Goal: Task Accomplishment & Management: Complete application form

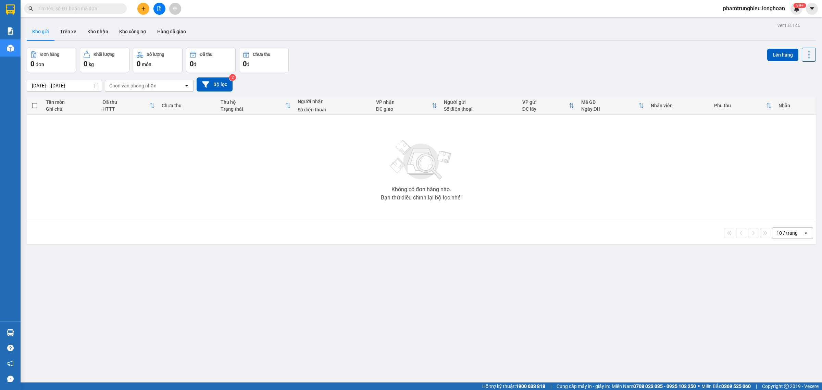
click at [90, 10] on input "text" at bounding box center [78, 9] width 81 height 8
paste input "0911504579"
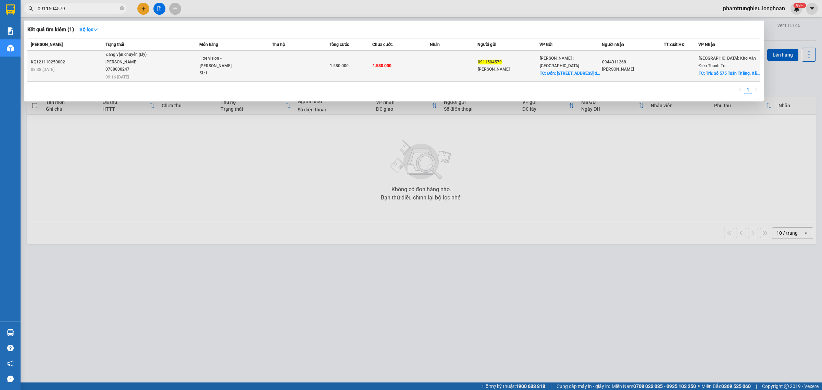
click at [117, 69] on div "[PERSON_NAME] 0788000247" at bounding box center [130, 66] width 51 height 15
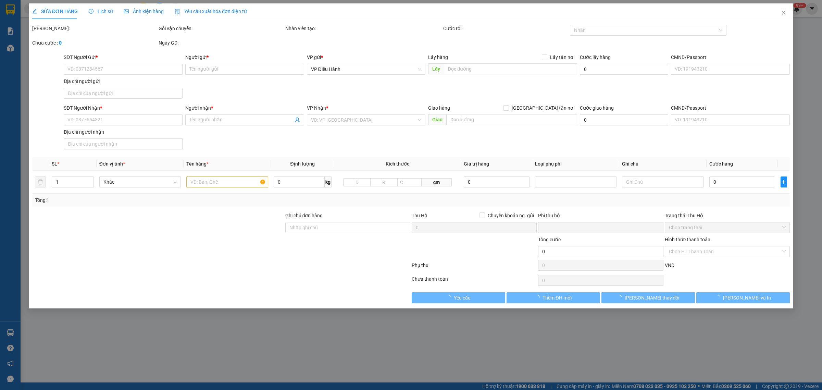
click at [96, 11] on span "Lịch sử" at bounding box center [101, 11] width 24 height 5
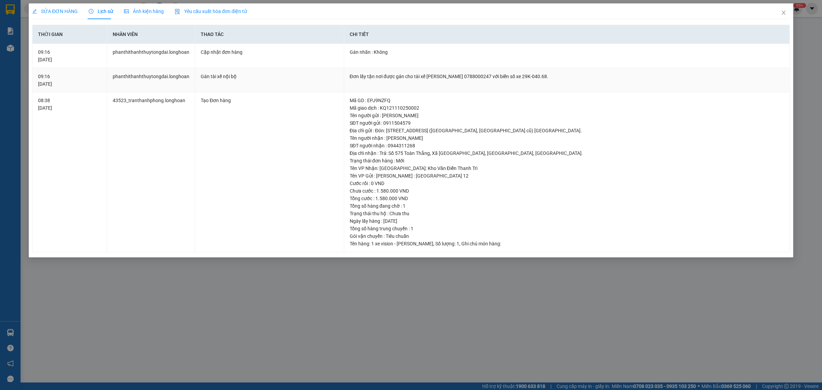
click at [500, 76] on div "Đơn lấy tận nơi được gán cho tài xế [PERSON_NAME] 0788000247 với biển số xe 29K…" at bounding box center [567, 77] width 434 height 8
copy div "0788000247"
click at [782, 13] on icon "close" at bounding box center [783, 12] width 5 height 5
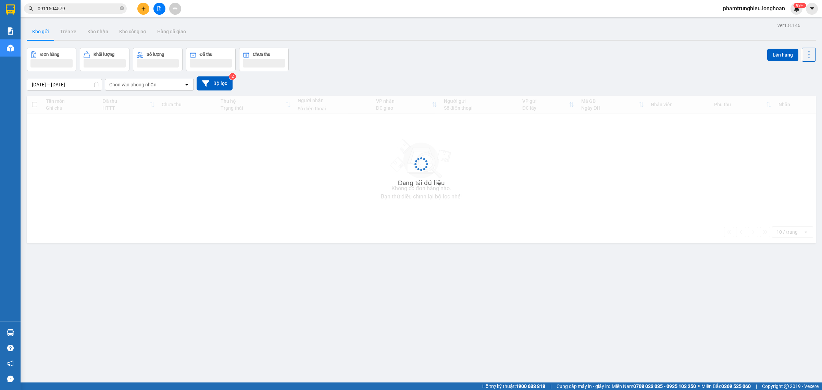
click at [87, 9] on input "0911504579" at bounding box center [78, 9] width 81 height 8
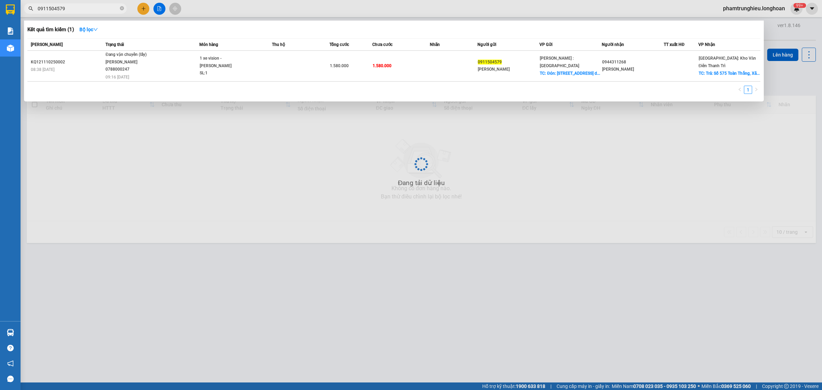
click at [87, 9] on input "0911504579" at bounding box center [78, 9] width 81 height 8
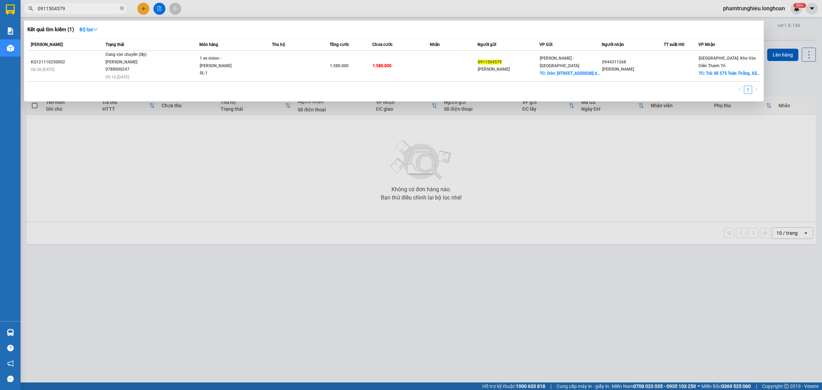
paste input "KQ120810250008"
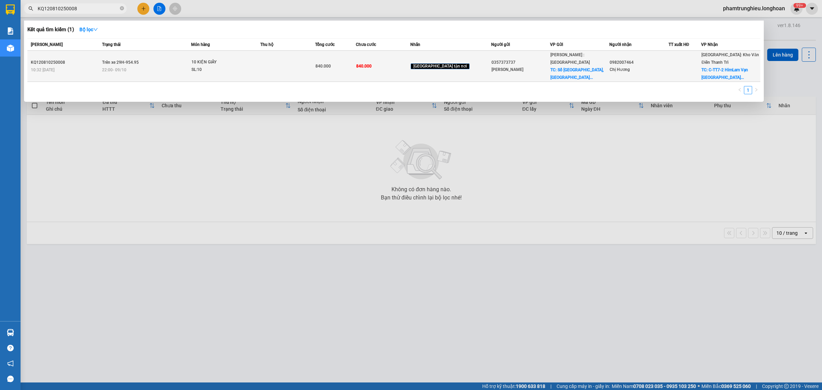
type input "KQ120810250008"
click at [223, 62] on div "10 KIỆN GIẤY" at bounding box center [216, 63] width 51 height 8
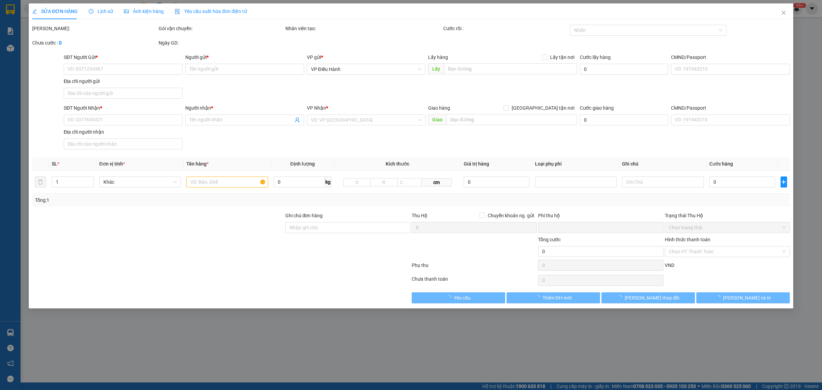
type input "0357373737"
type input "[PERSON_NAME]"
checkbox input "true"
type input "Số [GEOGRAPHIC_DATA], [GEOGRAPHIC_DATA], xã [GEOGRAPHIC_DATA], [GEOGRAPHIC_DATA]"
type input "0982007464"
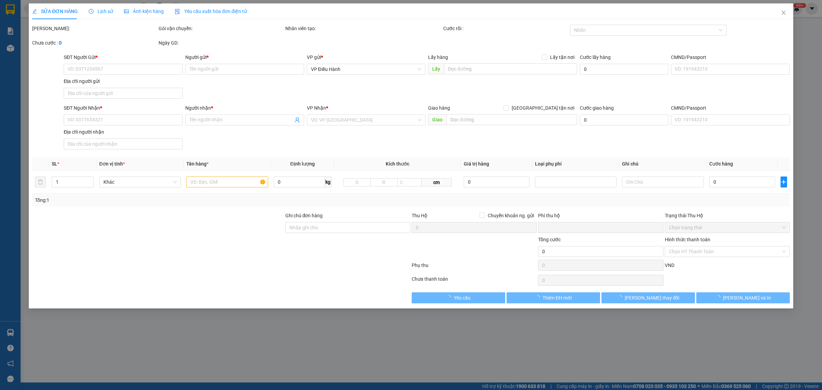
type input "Chị Hương"
checkbox input "true"
type input "C-TT7-2 HimLam Vạn [GEOGRAPHIC_DATA]"
type input "0"
type input "840.000"
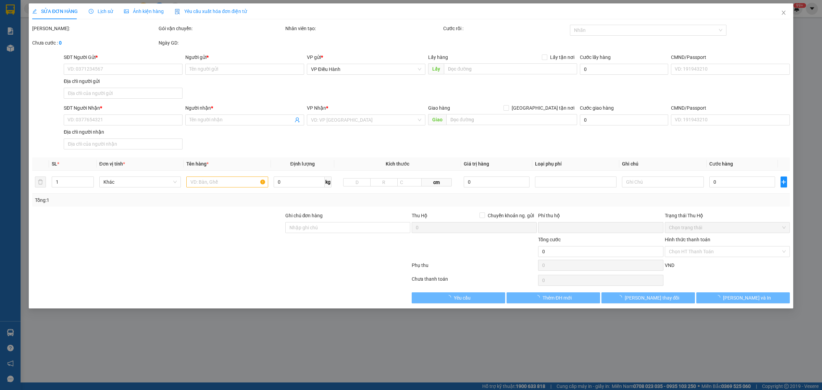
type input "840.000"
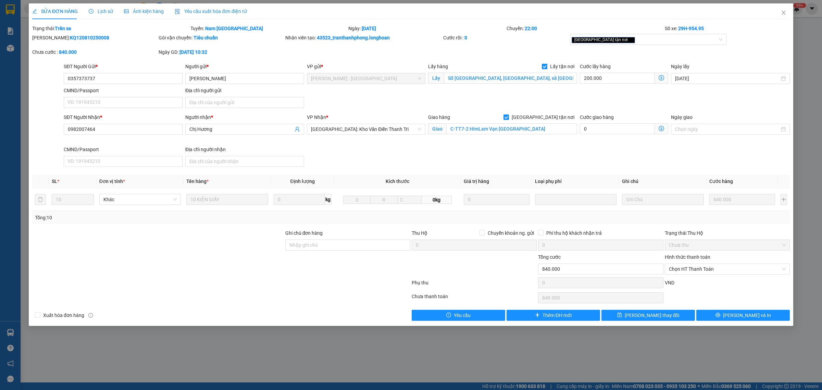
click at [103, 13] on span "Lịch sử" at bounding box center [101, 11] width 24 height 5
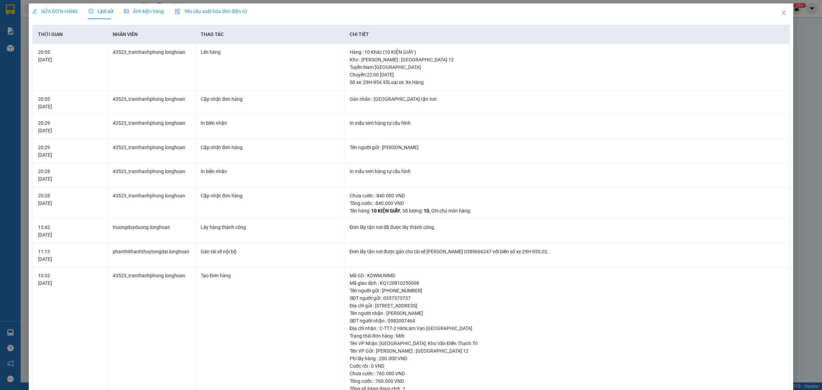
click at [58, 7] on div "SỬA ĐƠN HÀNG" at bounding box center [55, 11] width 46 height 16
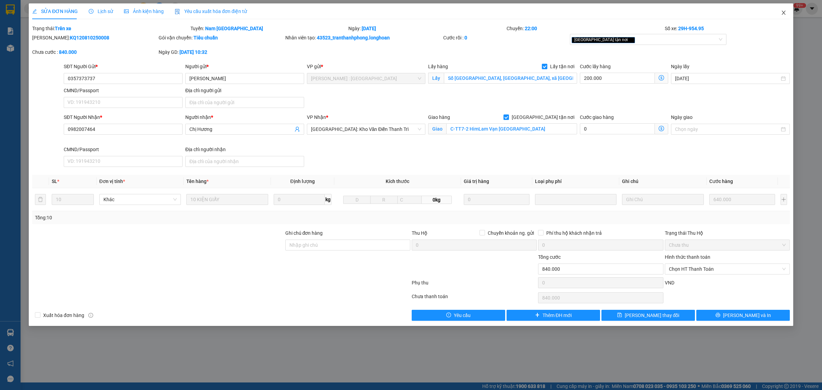
click at [787, 13] on span "Close" at bounding box center [783, 12] width 19 height 19
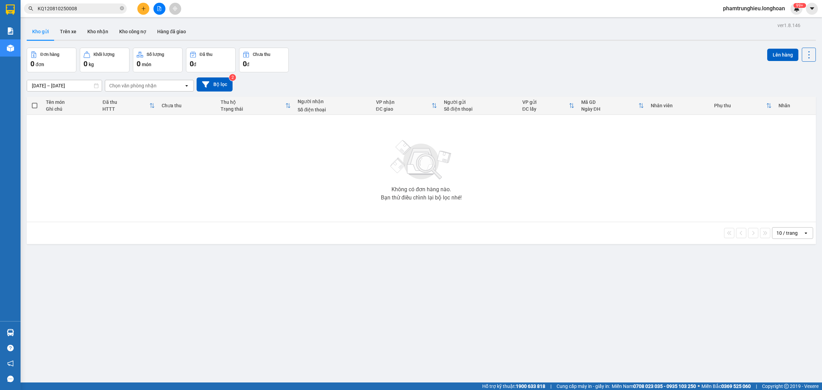
click at [93, 5] on input "KQ120810250008" at bounding box center [78, 9] width 81 height 8
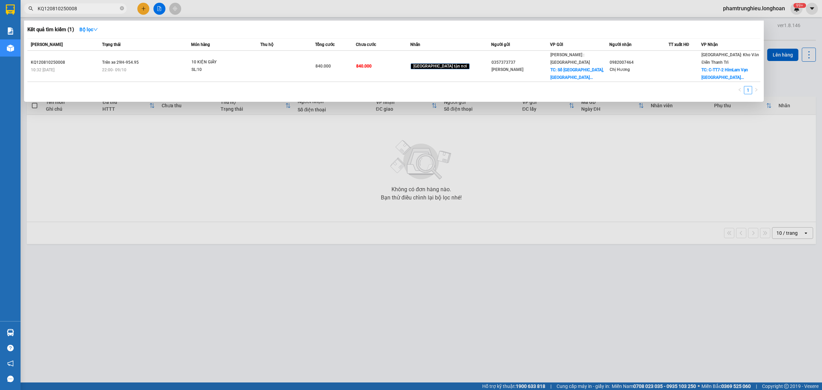
click at [93, 5] on input "KQ120810250008" at bounding box center [78, 9] width 81 height 8
paste input "0359625849"
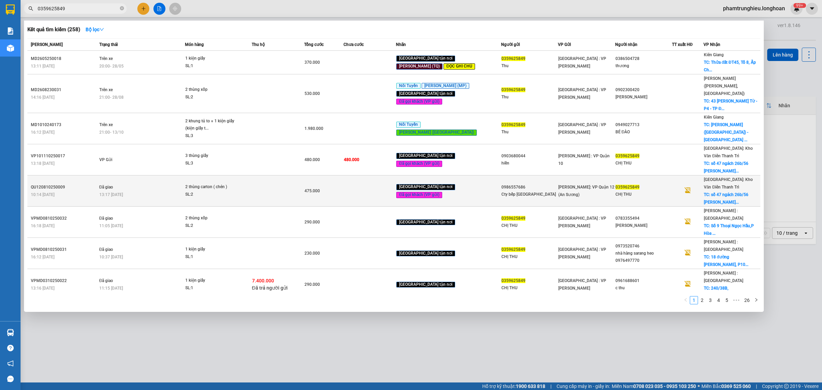
type input "0359625849"
click at [198, 191] on div "SL: 2" at bounding box center [210, 195] width 51 height 8
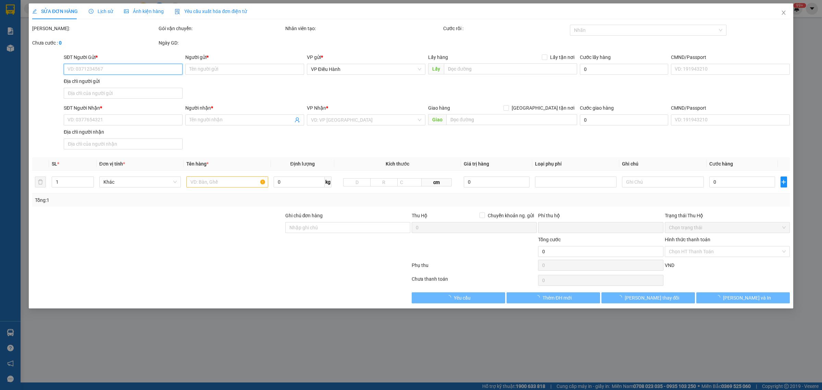
type input "0986557686"
type input "Cty bếp [GEOGRAPHIC_DATA]"
type input "0359625849"
type input "CHỊ THU"
checkbox input "true"
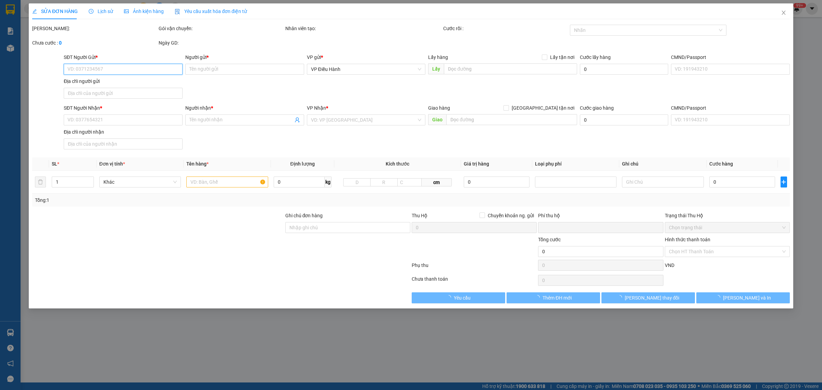
type input "[STREET_ADDRESS][PERSON_NAME]"
type input "nhận theo kiện - hư hỏng không chịu trách nhiệm"
type input "0"
type input "475.000"
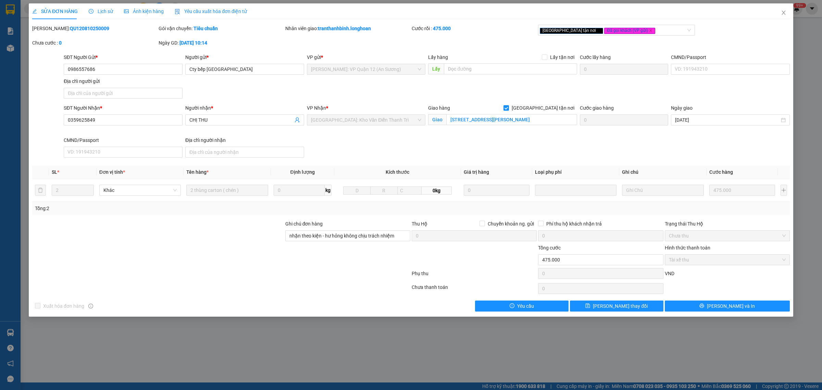
click at [72, 29] on b "QU120810250009" at bounding box center [89, 28] width 39 height 5
copy b "QU120810250009"
click at [784, 13] on icon "close" at bounding box center [783, 12] width 5 height 5
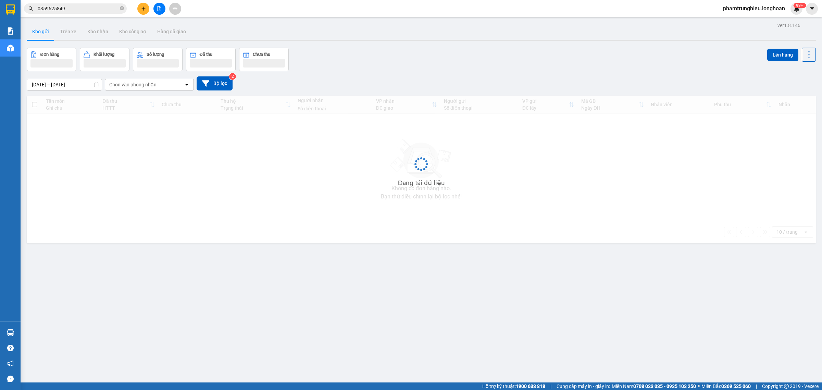
click at [82, 9] on input "0359625849" at bounding box center [78, 9] width 81 height 8
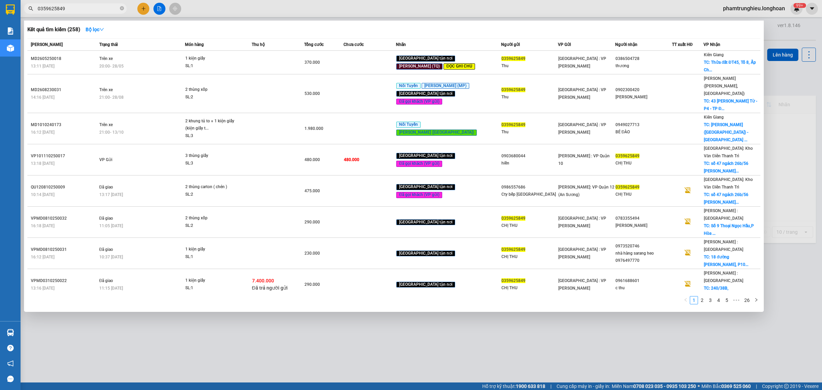
click at [82, 9] on input "0359625849" at bounding box center [78, 9] width 81 height 8
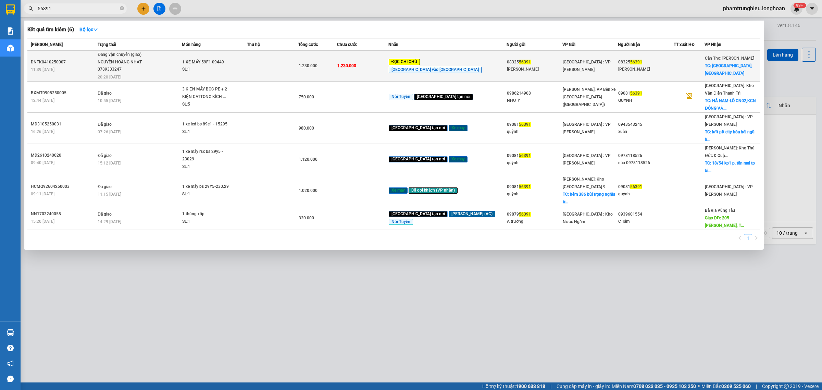
type input "56391"
click at [165, 71] on span "Đang vận chuyển (giao) [GEOGRAPHIC_DATA] 0789333247 20:20 [DATE]" at bounding box center [140, 65] width 84 height 28
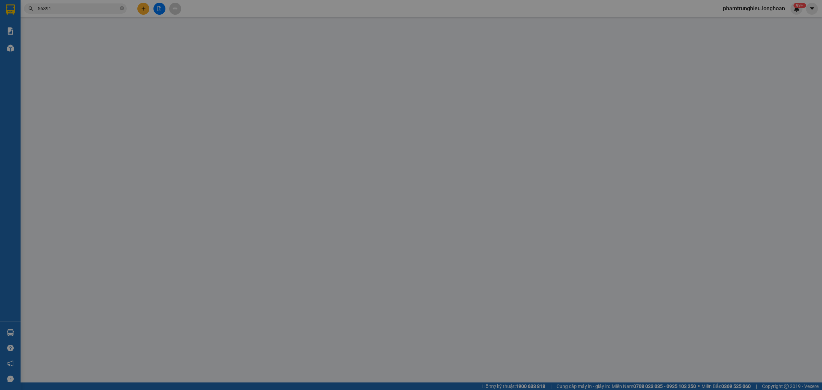
type input "0832556391"
type input "[PERSON_NAME]"
type input "0832556391"
type input "[PERSON_NAME]"
checkbox input "true"
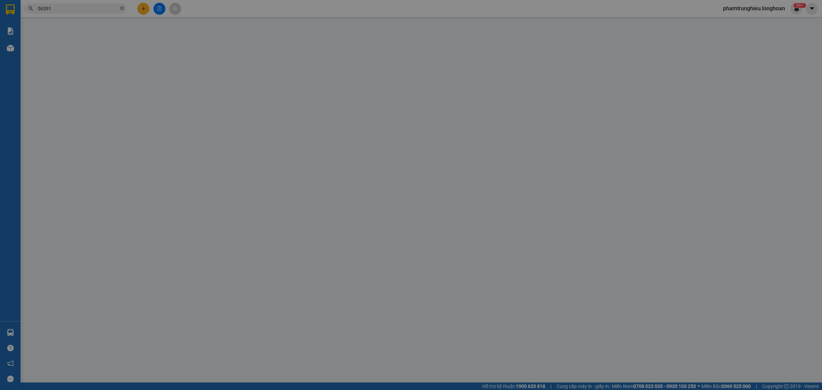
type input "[GEOGRAPHIC_DATA],[GEOGRAPHIC_DATA]"
type input "KHÁCH ĐẾN [GEOGRAPHIC_DATA] NGÀY 10.1 CHÌA KHÓA,2 GƯƠNG,2 MŨ BH.KHÁCH NƯỚC NGOÀ…"
type input "0"
type input "1.230.000"
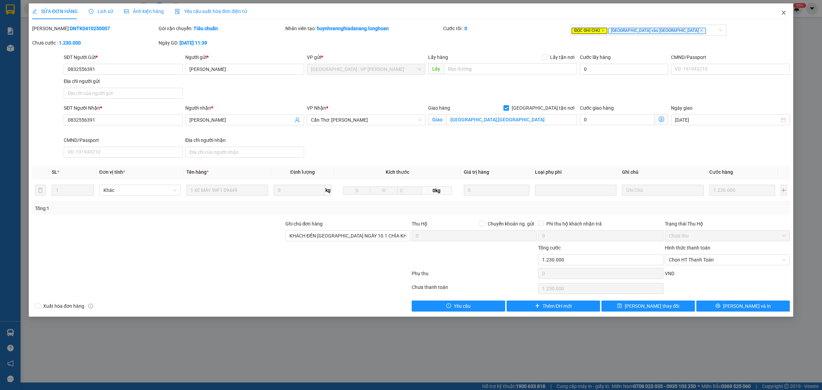
click at [787, 12] on span "Close" at bounding box center [783, 12] width 19 height 19
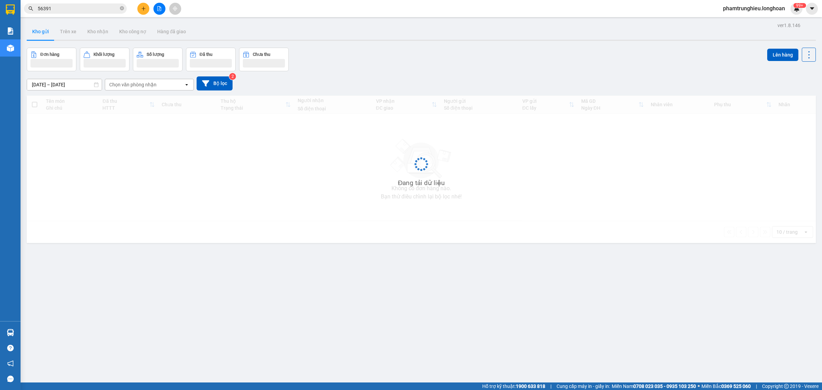
drag, startPoint x: 99, startPoint y: 2, endPoint x: 95, endPoint y: 5, distance: 4.9
click at [98, 3] on div "Kết quả tìm kiếm ( 6 ) Bộ lọc Mã ĐH Trạng thái Món hàng Thu hộ Tổng cước Chưa c…" at bounding box center [67, 9] width 134 height 12
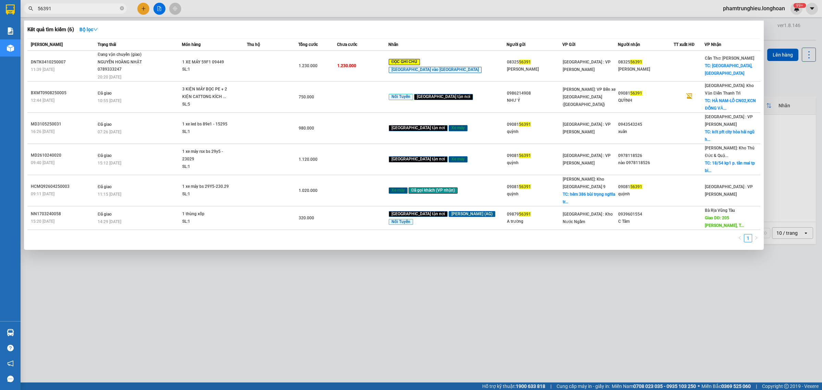
click at [89, 8] on input "56391" at bounding box center [78, 9] width 81 height 8
paste input "0943696686"
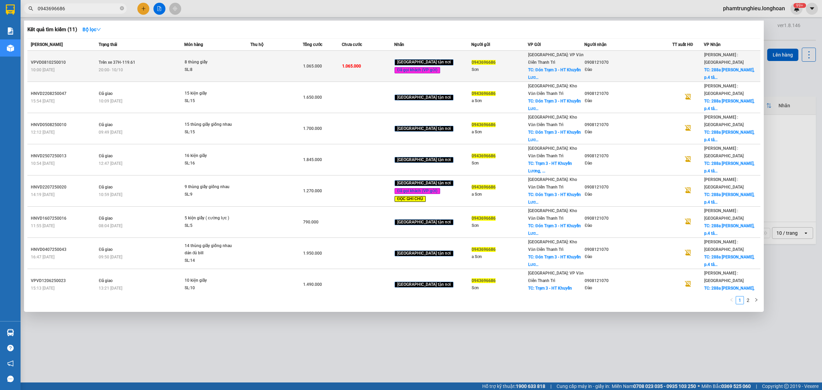
type input "0943696686"
click at [122, 67] on span "20:00 [DATE]" at bounding box center [111, 69] width 24 height 5
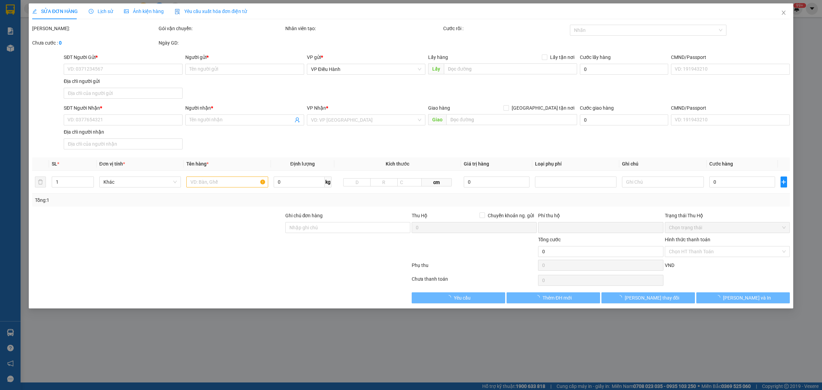
type input "0943696686"
type input "Sơn"
checkbox input "true"
type input "Đón Trạm 3 - HT Khuyến Lương, [GEOGRAPHIC_DATA], [GEOGRAPHIC_DATA], [GEOGRAPHIC…"
type input "0908121070"
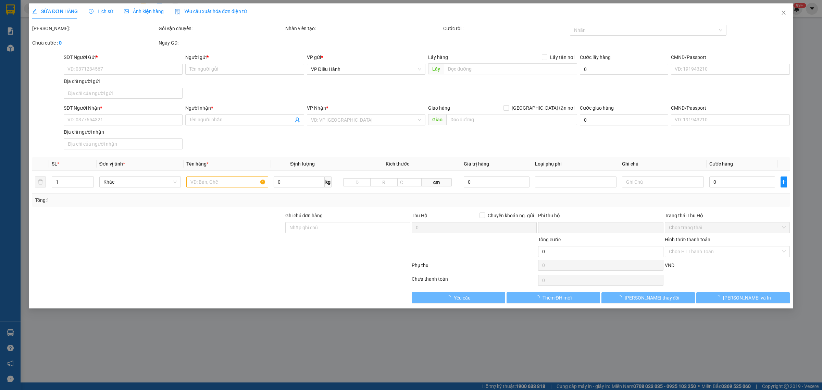
type input "Đào"
checkbox input "true"
type input "288a [PERSON_NAME], p.4 tân bình, hcm"
type input "có VAT"
type input "0"
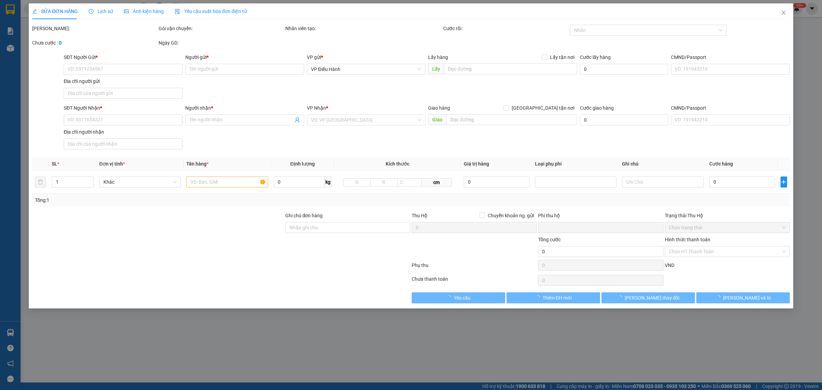
type input "1.065.000"
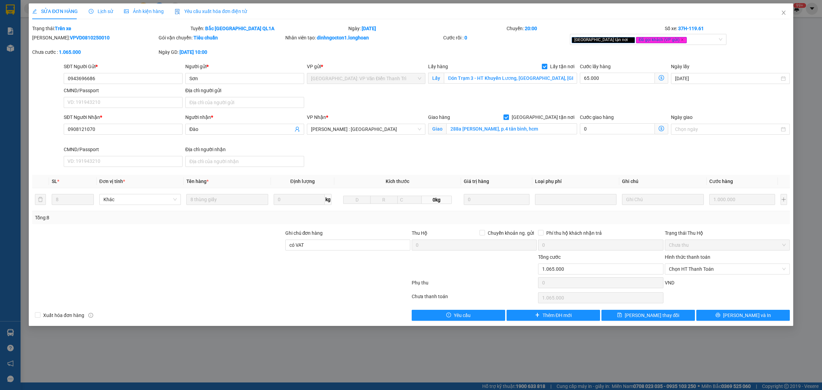
click at [113, 12] on div "SỬA ĐƠN HÀNG Lịch sử Ảnh kiện hàng Yêu cầu xuất hóa đơn điện tử" at bounding box center [139, 11] width 215 height 16
click at [110, 12] on span "Lịch sử" at bounding box center [101, 11] width 24 height 5
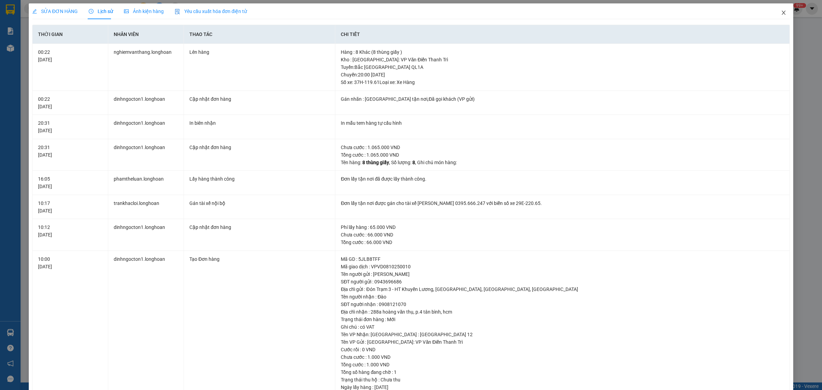
click at [781, 13] on icon "close" at bounding box center [783, 12] width 5 height 5
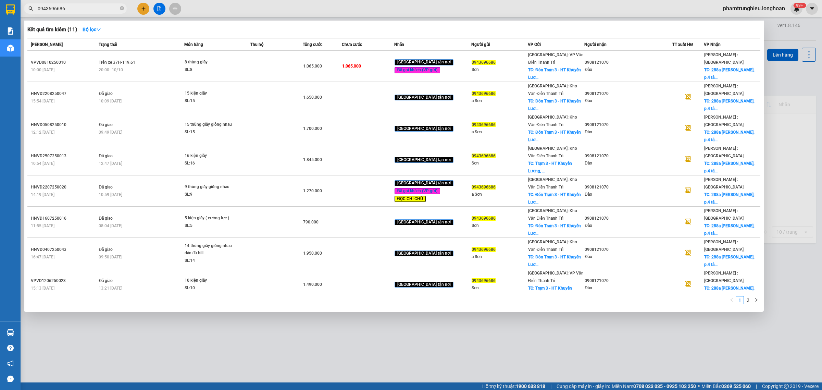
click at [101, 5] on input "0943696686" at bounding box center [78, 9] width 81 height 8
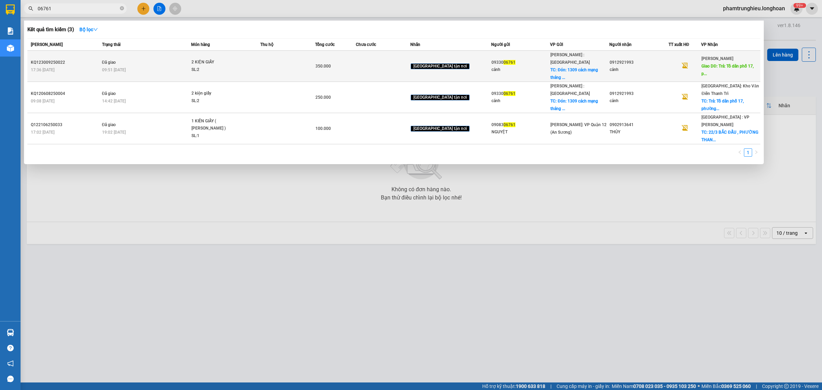
type input "06761"
click at [212, 61] on div "2 KIỆN GIẤY" at bounding box center [216, 63] width 51 height 8
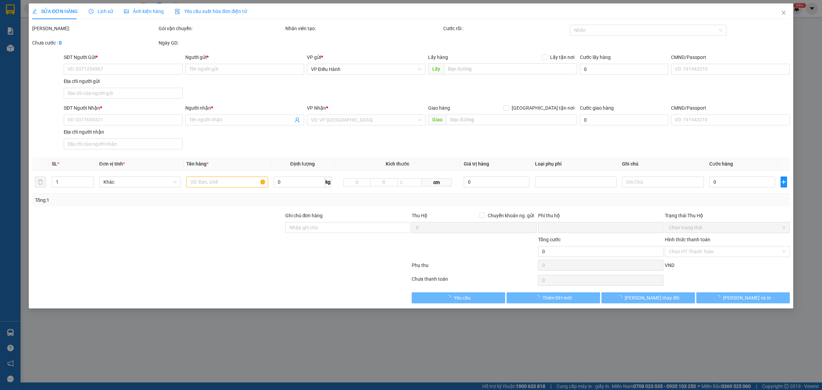
type input "0933006761"
type input "cảnh"
checkbox input "true"
type input "Đón: 1309 cách mạng tháng tám, [GEOGRAPHIC_DATA], thủ dầu một, [GEOGRAPHIC_DATA]"
type input "0912921993"
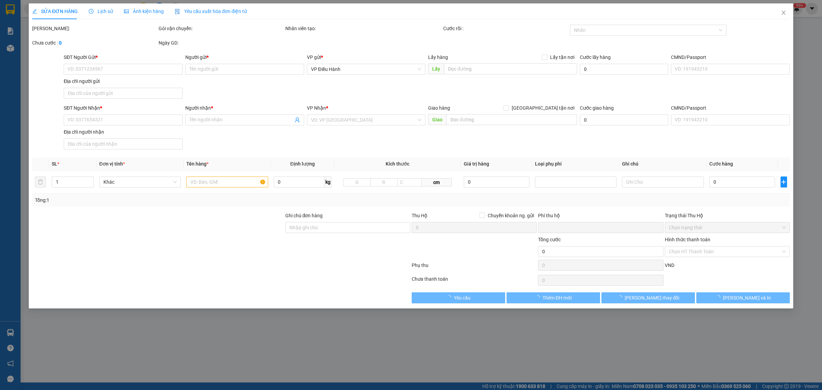
type input "cảnh"
type input "Trả: Tổ dân phố 17, phường đội cấn, [GEOGRAPHIC_DATA], [GEOGRAPHIC_DATA])"
type input "NHẬN THEO KIỆN-GIAO NGUYÊN KIỆN - HƯ VỠ KHÔNG ĐỀN"
type input "0"
type input "350.000"
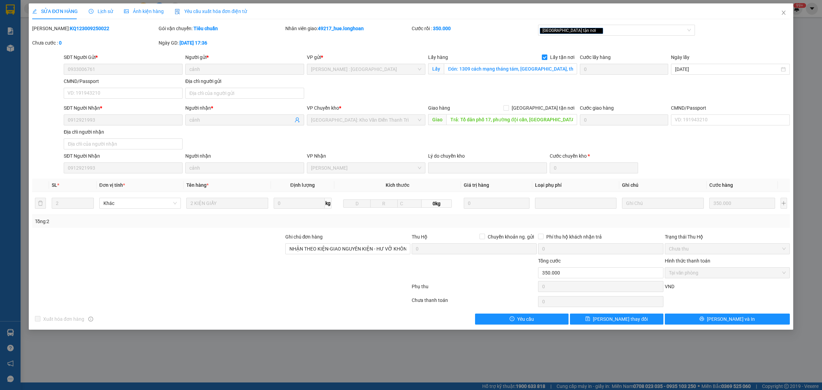
click at [63, 122] on div "SĐT Người Nhận * 0912921993" at bounding box center [123, 116] width 122 height 24
click at [180, 73] on div "SĐT Người Gửi * 0933006761 Người gửi * cảnh VP gửi * [GEOGRAPHIC_DATA] : [GEOGR…" at bounding box center [426, 77] width 729 height 48
click at [480, 65] on input "Đón: 1309 cách mạng tháng tám, [GEOGRAPHIC_DATA], thủ dầu một, [GEOGRAPHIC_DATA]" at bounding box center [510, 68] width 133 height 11
click at [497, 120] on input "Trả: Tổ dân phố 17, phường đội cấn, [GEOGRAPHIC_DATA], [GEOGRAPHIC_DATA])" at bounding box center [511, 119] width 131 height 11
click at [784, 14] on icon "close" at bounding box center [783, 12] width 5 height 5
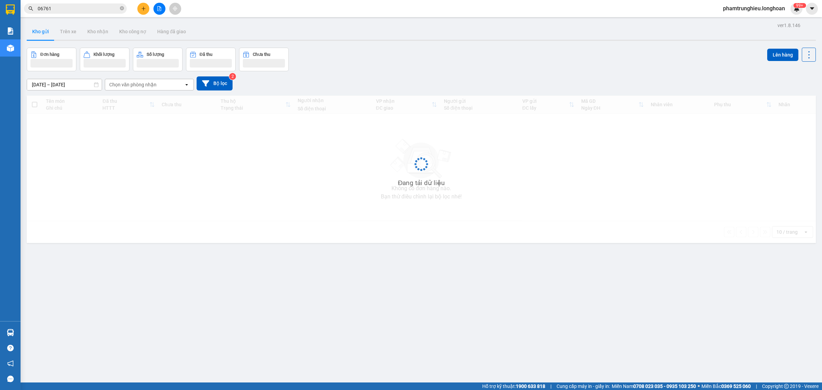
click at [92, 11] on input "06761" at bounding box center [78, 9] width 81 height 8
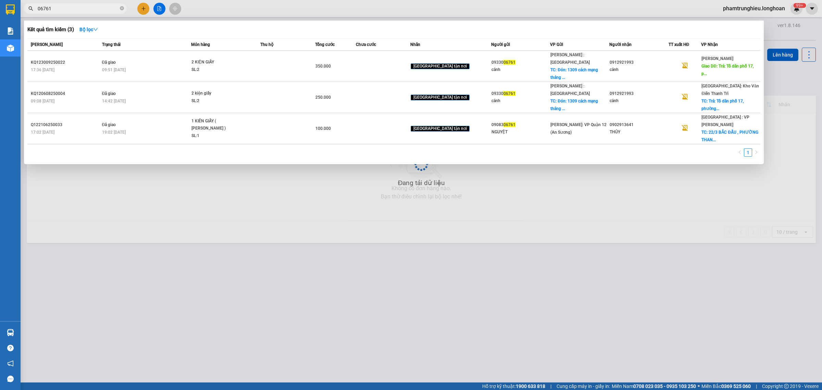
click at [92, 11] on input "06761" at bounding box center [78, 9] width 81 height 8
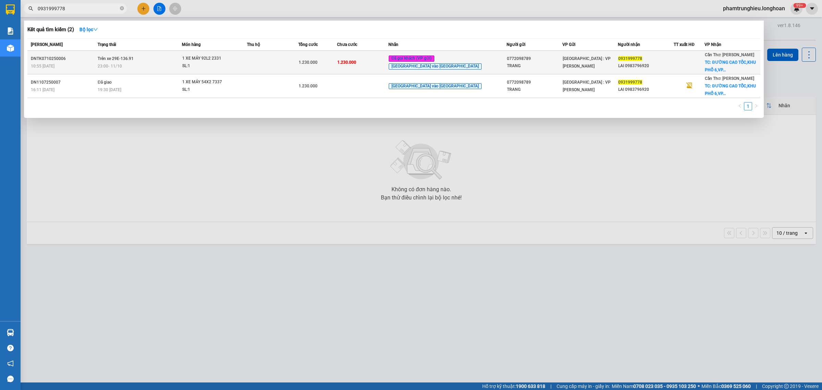
type input "0931999778"
click at [156, 55] on td "Trên xe 29E-136.91 23:00 [DATE]" at bounding box center [139, 63] width 86 height 24
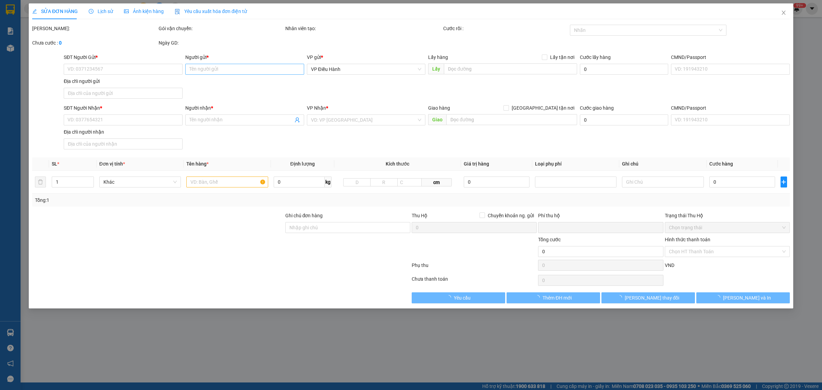
type input "0772098789"
type input "TRANG"
type input "0931999778"
type input "LAI 0983796920"
checkbox input "true"
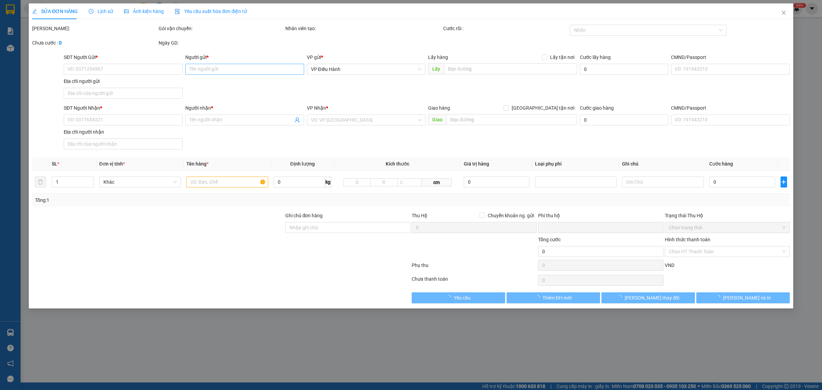
type input "ĐƯỜNG CAO TỐC,[GEOGRAPHIC_DATA],VP TÂN MINH NHÂN(BÊN CẠNH CÂY XĂNG DẦU TRUNG HẬ…"
type input "1 CHÌA KHÓA,0 GƯƠNG,1 CÀ VẸT"
type input "0"
type input "1.230.000"
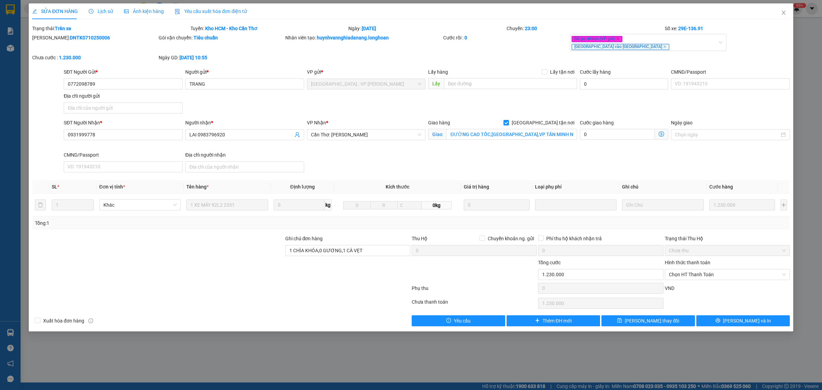
click at [94, 10] on span "Lịch sử" at bounding box center [101, 11] width 24 height 5
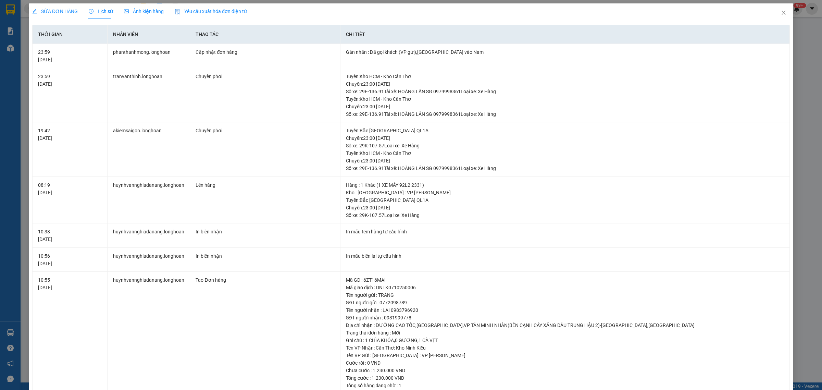
click at [69, 9] on span "SỬA ĐƠN HÀNG" at bounding box center [55, 11] width 46 height 5
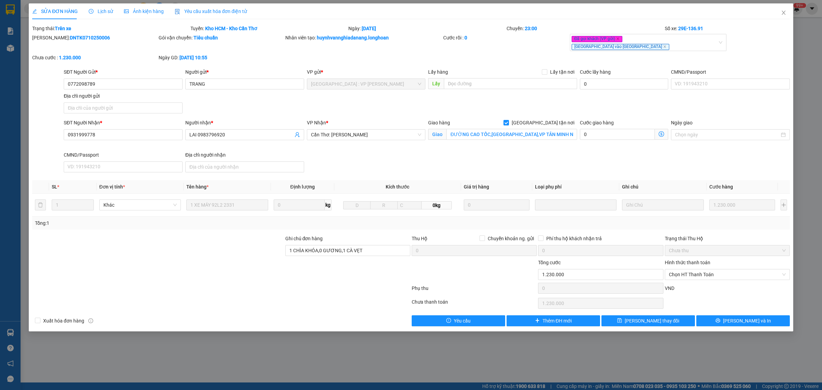
click at [99, 13] on span "Lịch sử" at bounding box center [101, 11] width 24 height 5
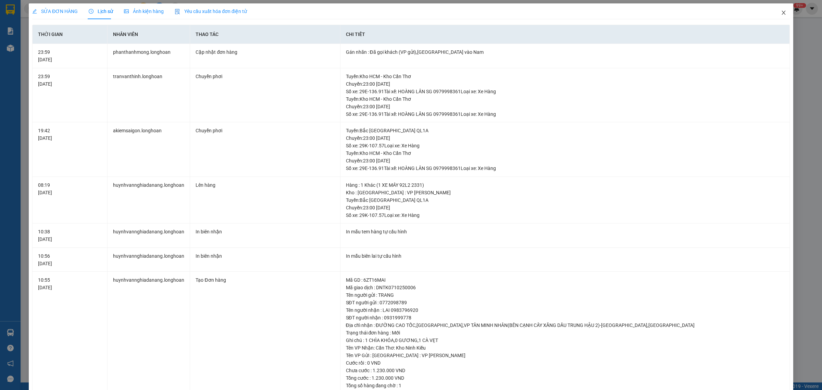
click at [781, 11] on icon "close" at bounding box center [783, 12] width 5 height 5
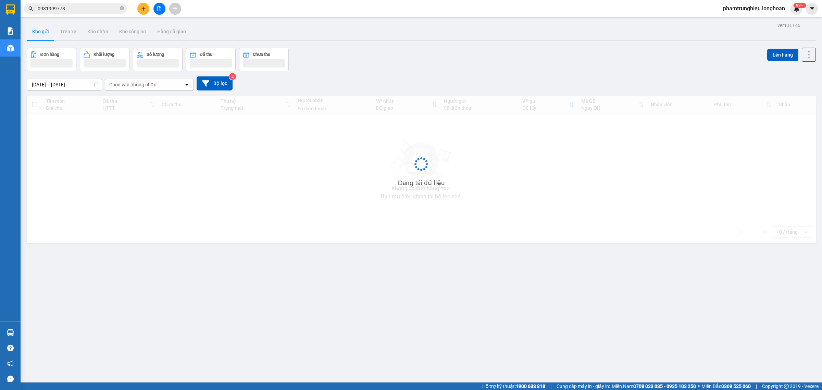
click at [87, 9] on input "0931999778" at bounding box center [78, 9] width 81 height 8
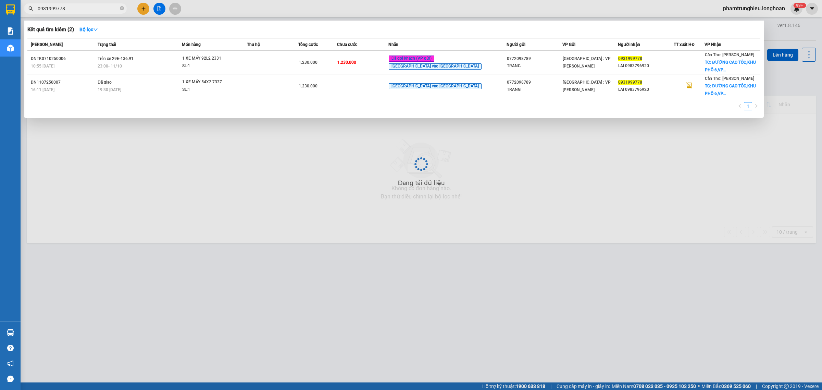
click at [87, 9] on input "0931999778" at bounding box center [78, 9] width 81 height 8
paste input "346655065"
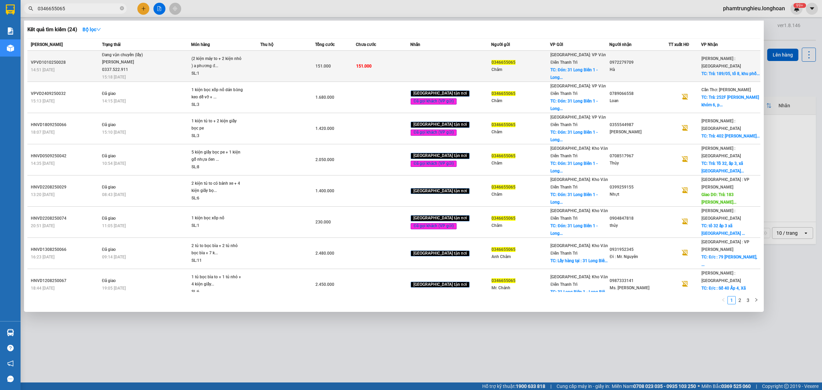
type input "0346655065"
click at [184, 59] on span "Đang vận chuyển (lấy) [PERSON_NAME] 0337.522.911 15:18 [DATE]" at bounding box center [146, 65] width 89 height 28
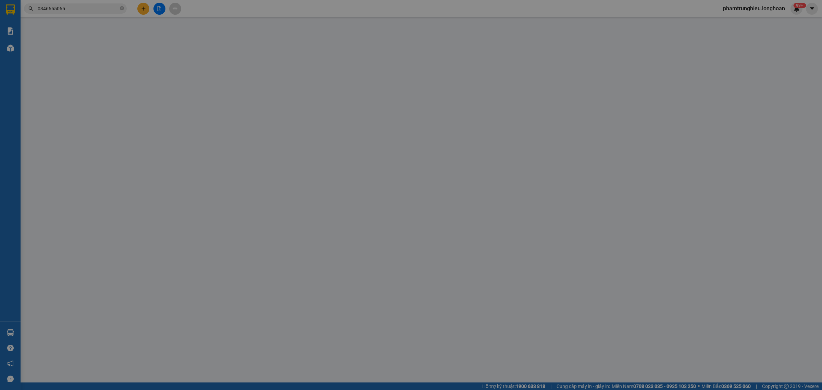
type input "0346655065"
type input "Châm"
checkbox input "true"
type input "Đón: 31 [GEOGRAPHIC_DATA] 1 - [GEOGRAPHIC_DATA] - [GEOGRAPHIC_DATA]"
type input "0972279709"
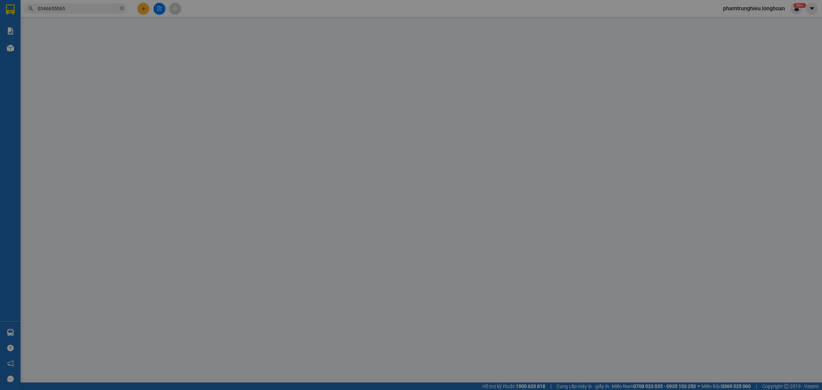
type input "Hà"
checkbox input "true"
type input "Trả: 189/05, tổ 8, [GEOGRAPHIC_DATA], [GEOGRAPHIC_DATA] , [GEOGRAPHIC_DATA], [G…"
type input "0"
type input "151.000"
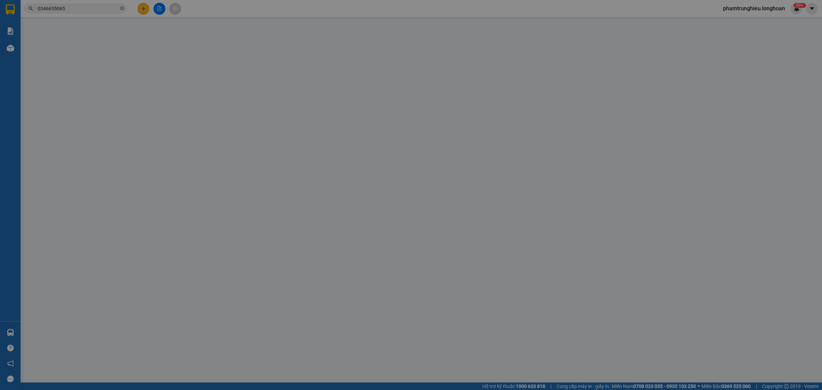
type input "151.000"
